Goal: Information Seeking & Learning: Learn about a topic

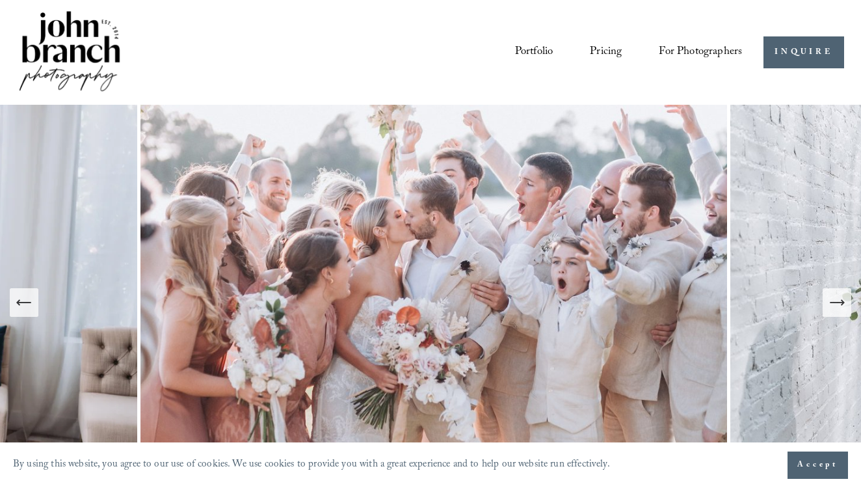
click at [835, 303] on icon "Next Slide" at bounding box center [837, 303] width 14 height 0
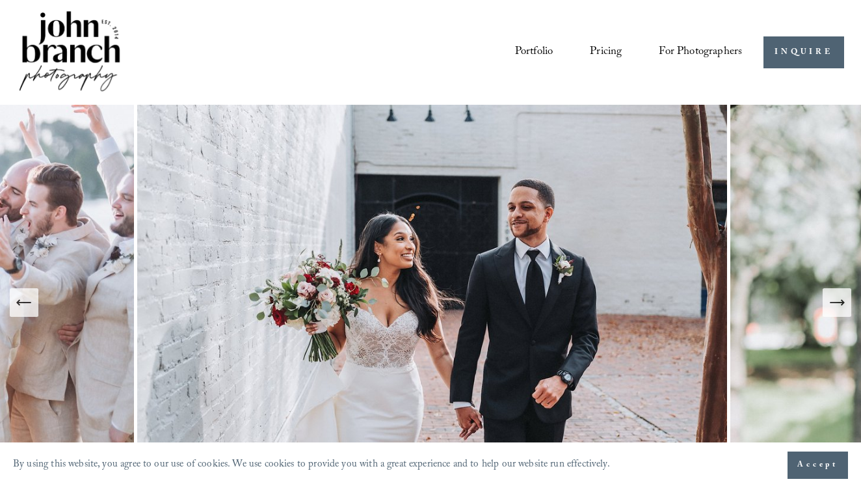
click at [835, 303] on icon "Next Slide" at bounding box center [837, 303] width 14 height 0
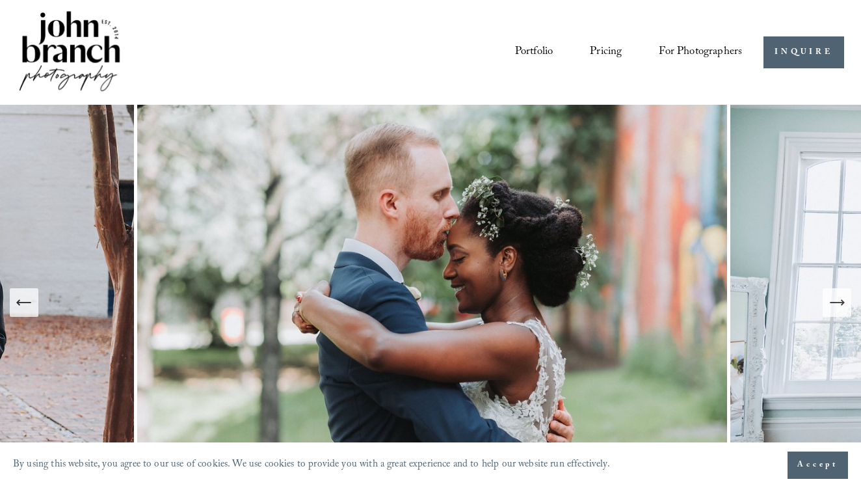
click at [835, 303] on icon "Next Slide" at bounding box center [837, 303] width 14 height 0
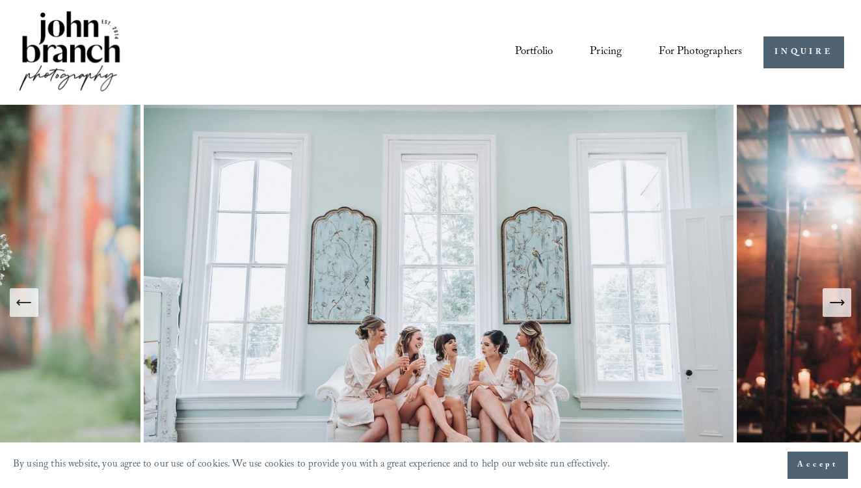
click at [835, 303] on icon "Next Slide" at bounding box center [837, 303] width 14 height 0
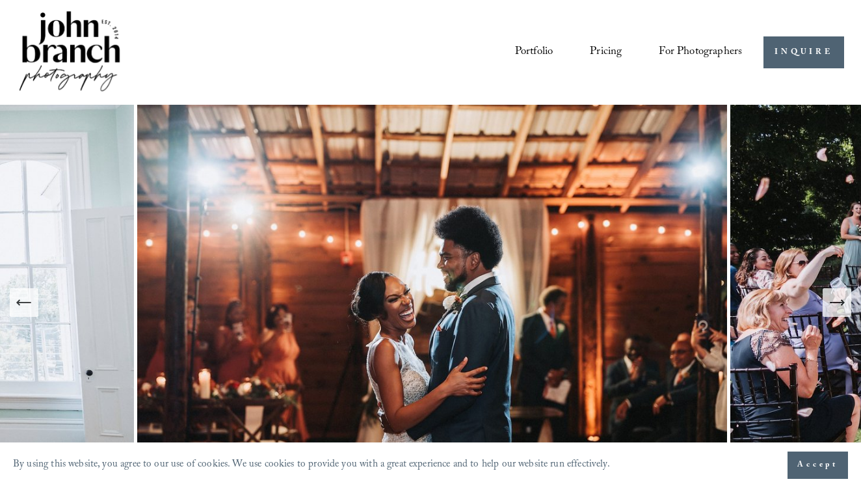
click at [835, 303] on icon "Next Slide" at bounding box center [837, 303] width 14 height 0
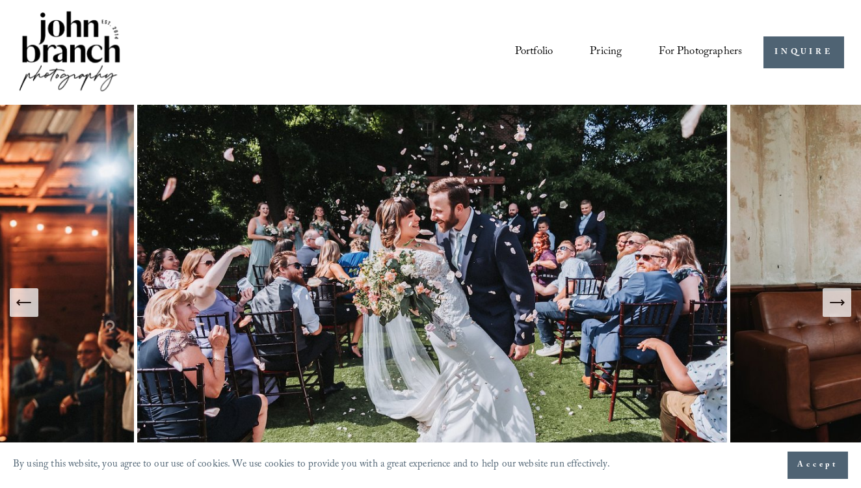
click at [835, 303] on icon "Next Slide" at bounding box center [837, 303] width 14 height 0
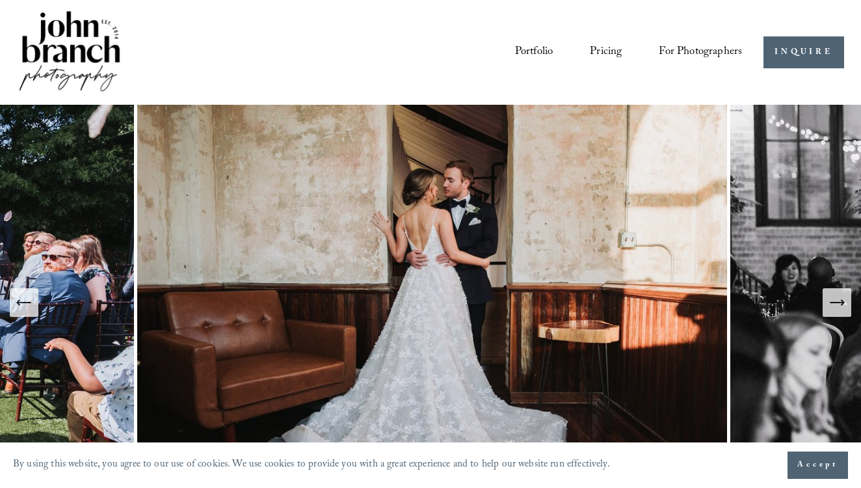
click at [835, 303] on icon "Next Slide" at bounding box center [837, 303] width 14 height 0
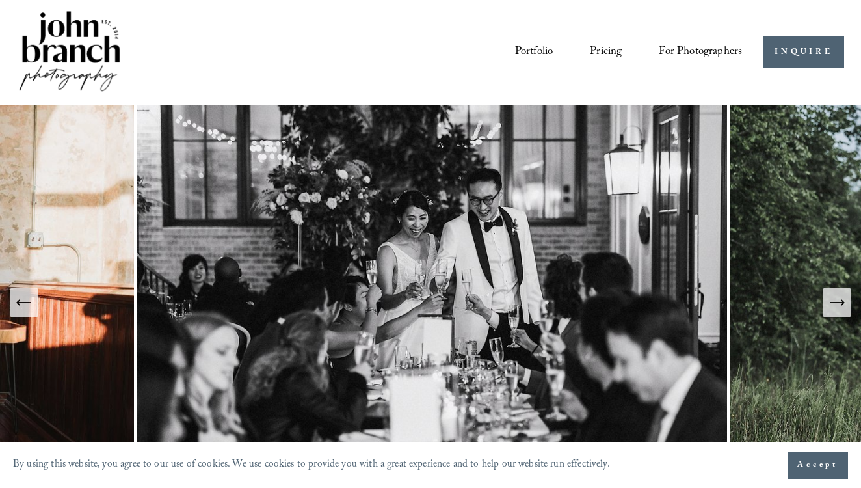
click at [835, 303] on icon "Next Slide" at bounding box center [837, 303] width 14 height 0
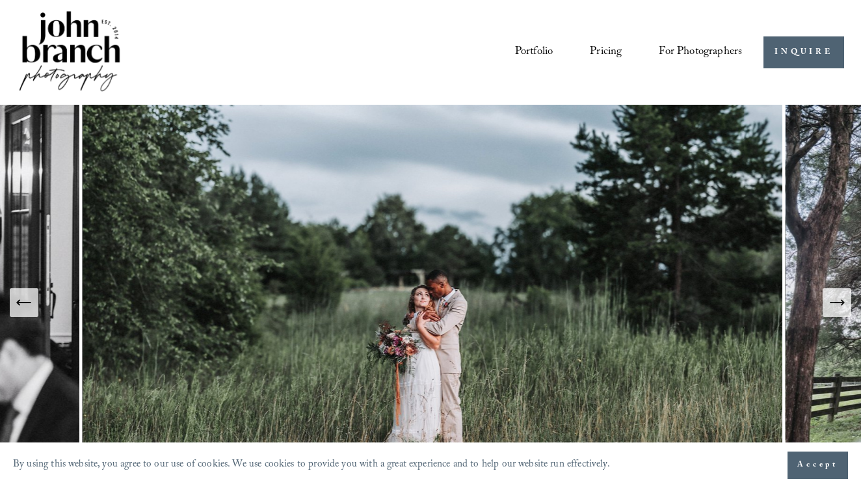
click at [835, 303] on icon "Next Slide" at bounding box center [837, 303] width 14 height 0
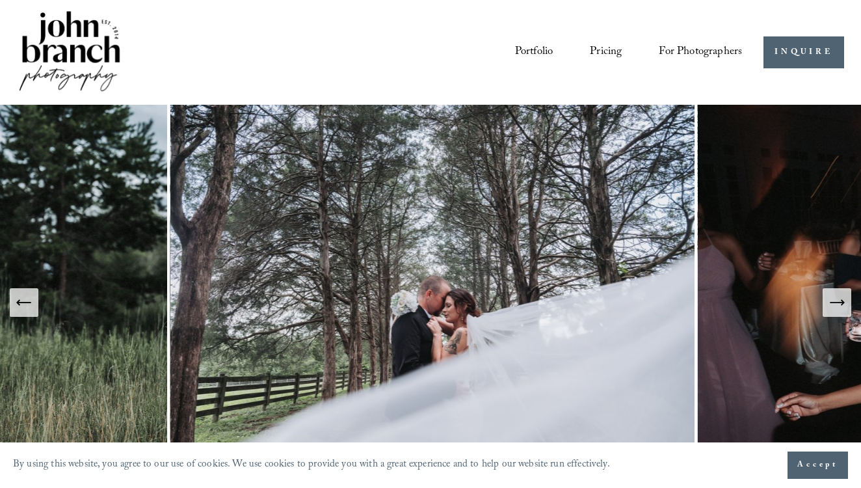
click at [835, 303] on icon "Next Slide" at bounding box center [837, 303] width 14 height 0
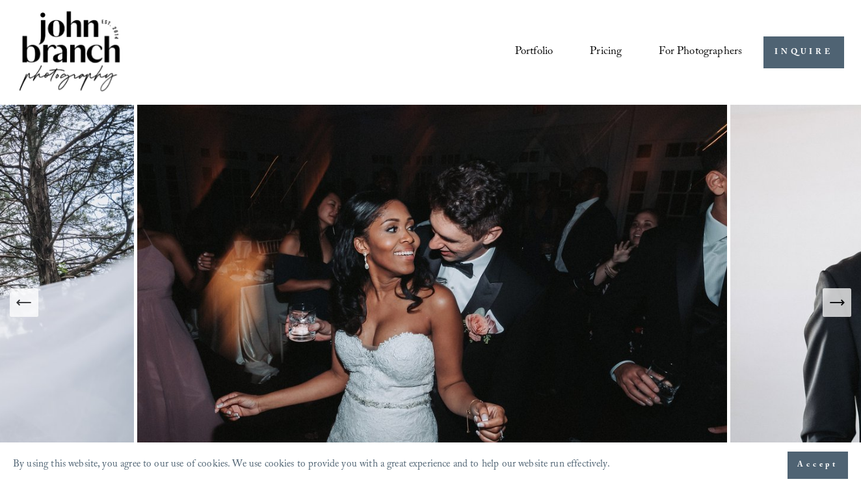
click at [835, 303] on icon "Next Slide" at bounding box center [837, 303] width 14 height 0
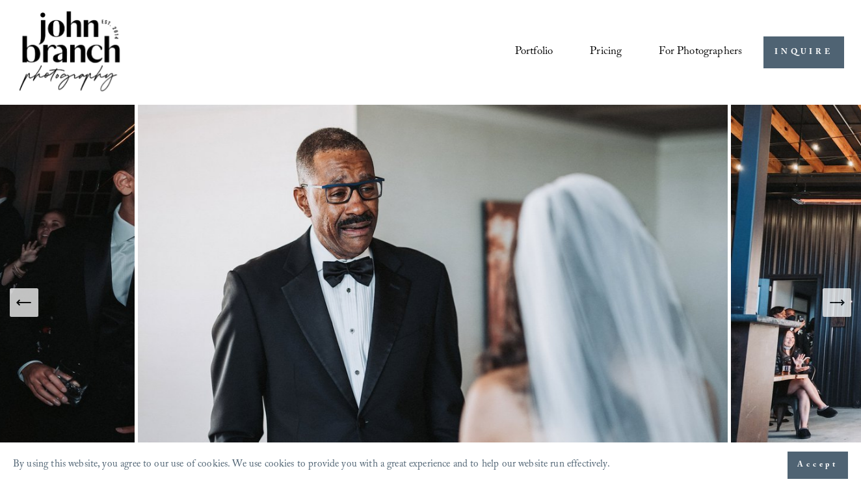
click at [835, 303] on icon "Next Slide" at bounding box center [837, 303] width 14 height 0
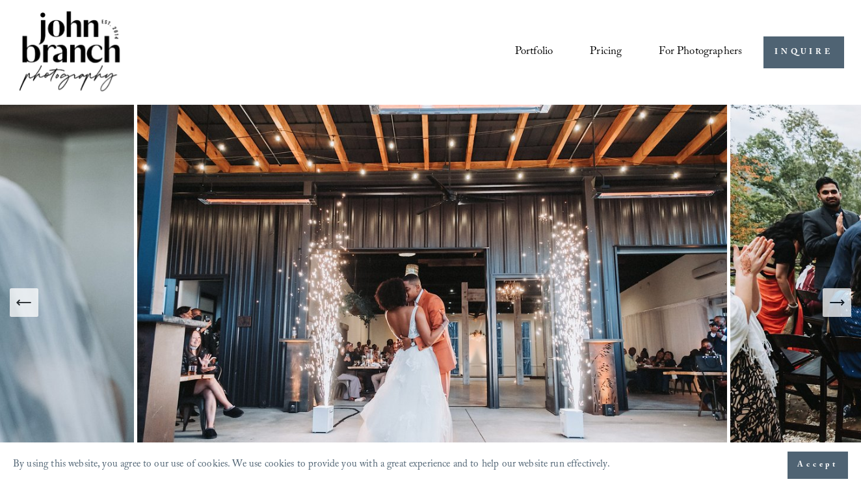
click at [835, 303] on icon "Next Slide" at bounding box center [837, 303] width 14 height 0
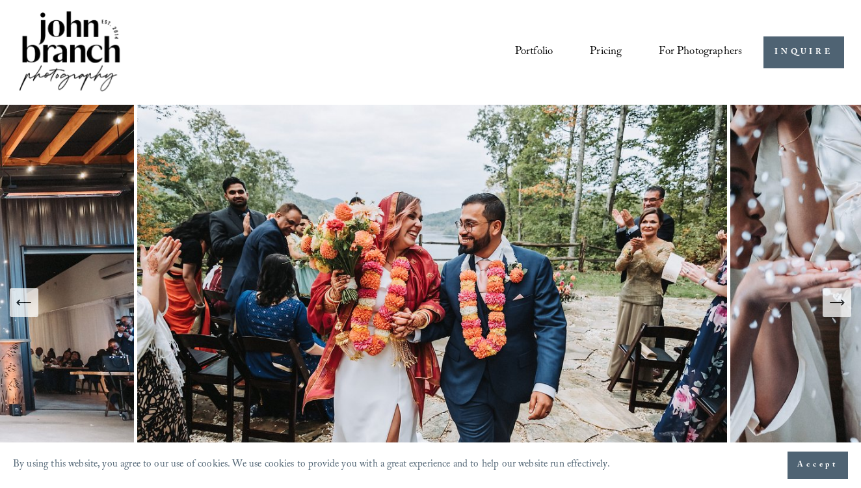
click at [835, 303] on icon "Next Slide" at bounding box center [837, 303] width 14 height 0
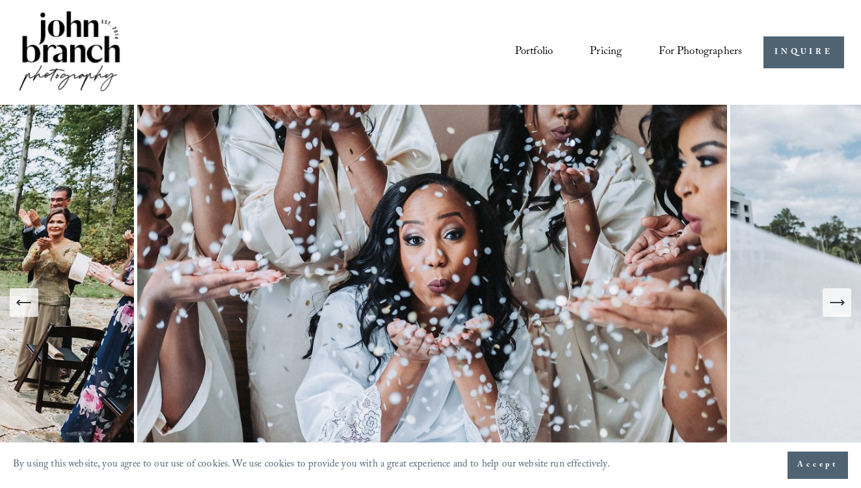
click at [608, 51] on link "Pricing" at bounding box center [606, 52] width 32 height 24
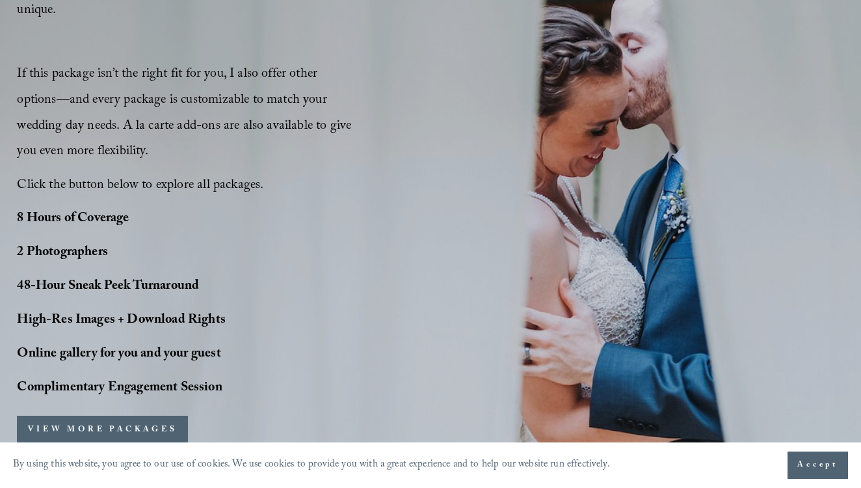
scroll to position [968, 0]
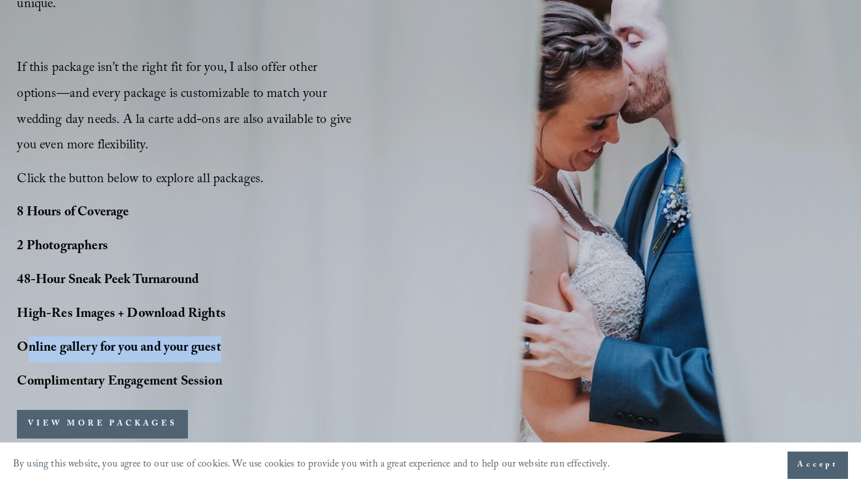
drag, startPoint x: 30, startPoint y: 334, endPoint x: 230, endPoint y: 332, distance: 200.4
click at [230, 336] on p "Online gallery for you and your guest" at bounding box center [135, 349] width 236 height 26
